Goal: Navigation & Orientation: Find specific page/section

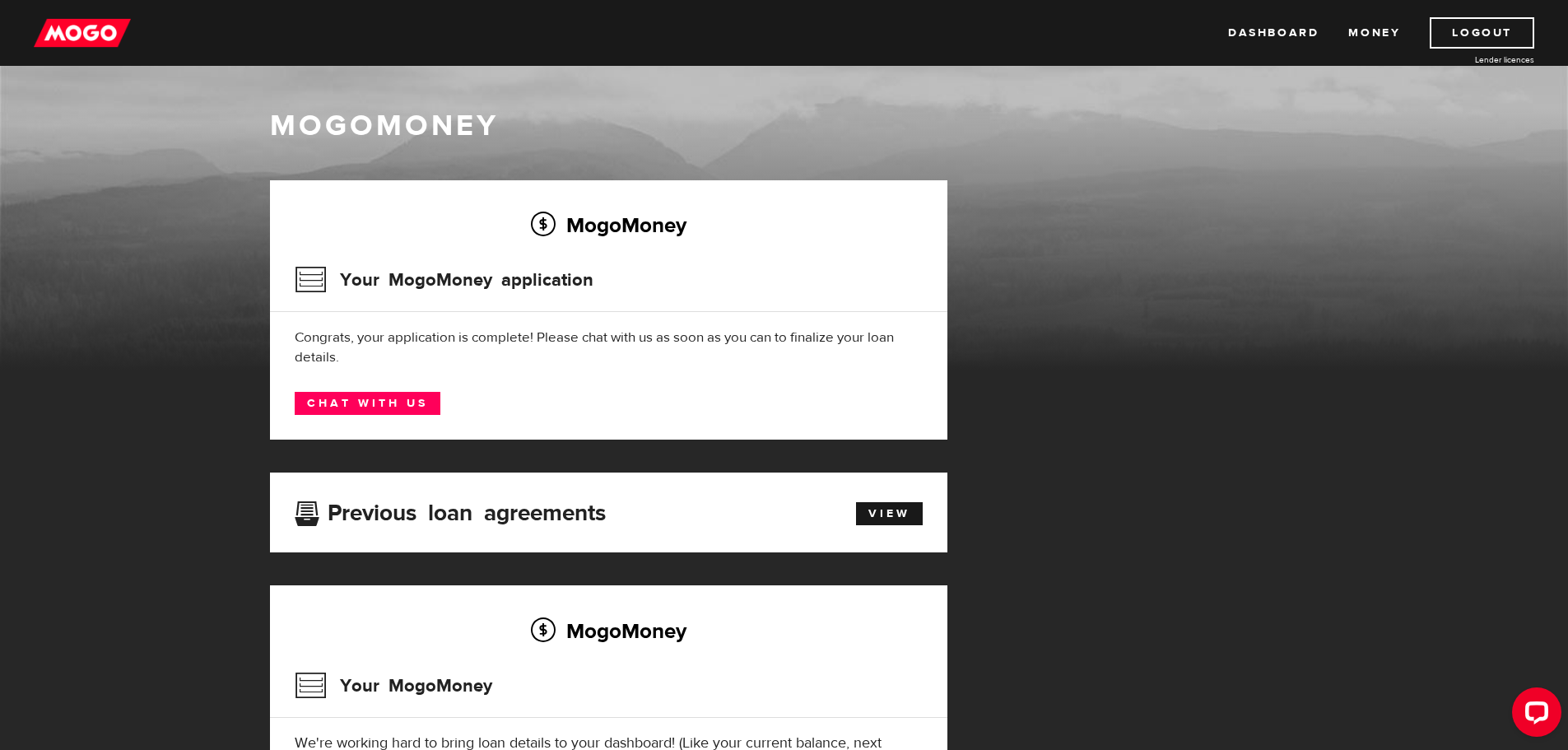
click at [72, 7] on div "Dashboard Money Logout Lender licences Dashboard Money Logout Lender licences" at bounding box center [784, 33] width 1568 height 66
click at [80, 23] on img at bounding box center [82, 33] width 97 height 32
click at [1531, 703] on div "Open LiveChat chat widget" at bounding box center [1536, 711] width 28 height 28
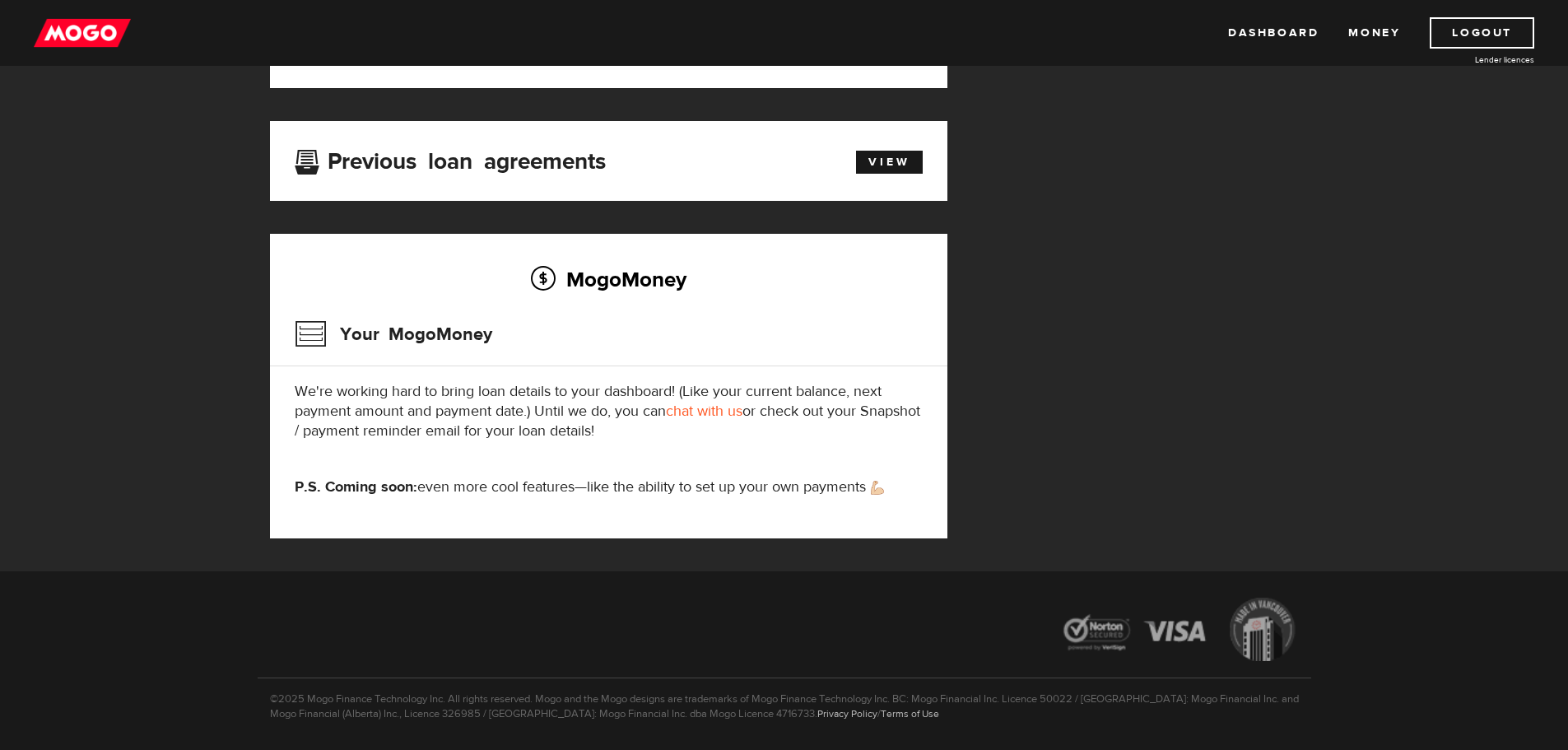
scroll to position [404, 0]
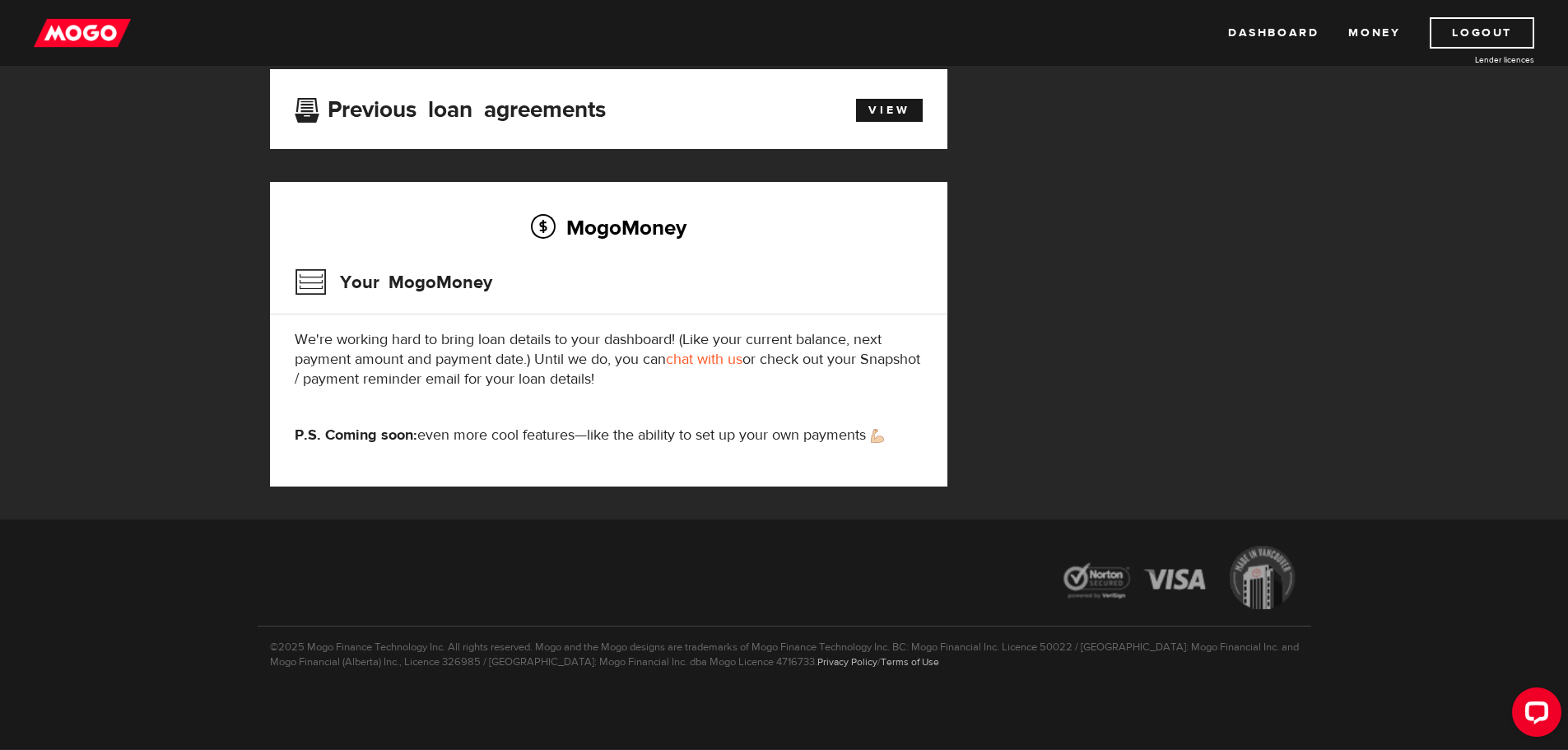
click at [82, 43] on img at bounding box center [82, 33] width 97 height 32
